Goal: Task Accomplishment & Management: Complete application form

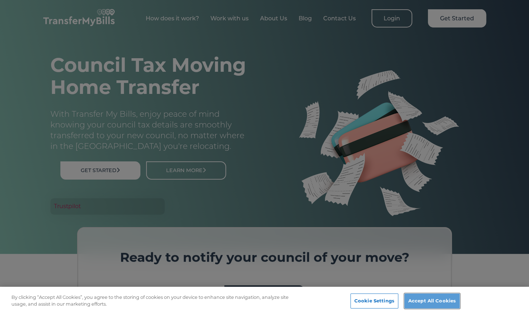
click at [423, 302] on button "Accept All Cookies" at bounding box center [431, 301] width 55 height 15
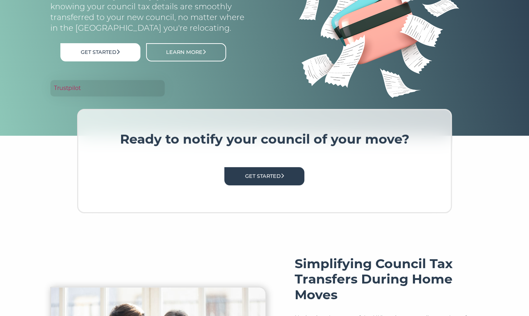
scroll to position [119, 0]
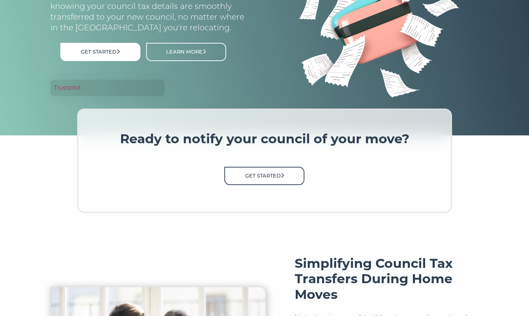
click at [270, 170] on link "Get Started" at bounding box center [264, 176] width 80 height 18
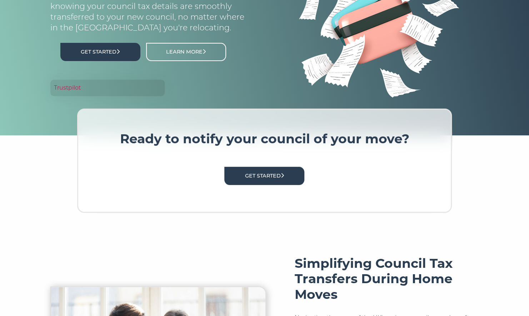
click at [90, 49] on link "Get Started" at bounding box center [100, 52] width 80 height 18
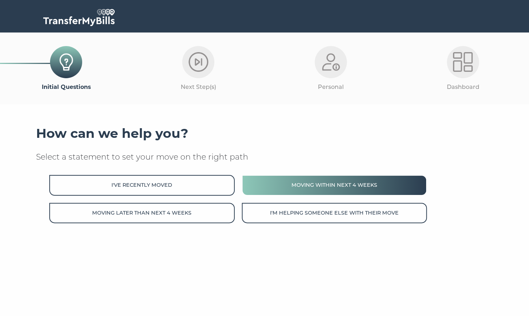
click at [281, 179] on button "Moving within next 4 weeks" at bounding box center [334, 185] width 185 height 20
